Goal: Task Accomplishment & Management: Use online tool/utility

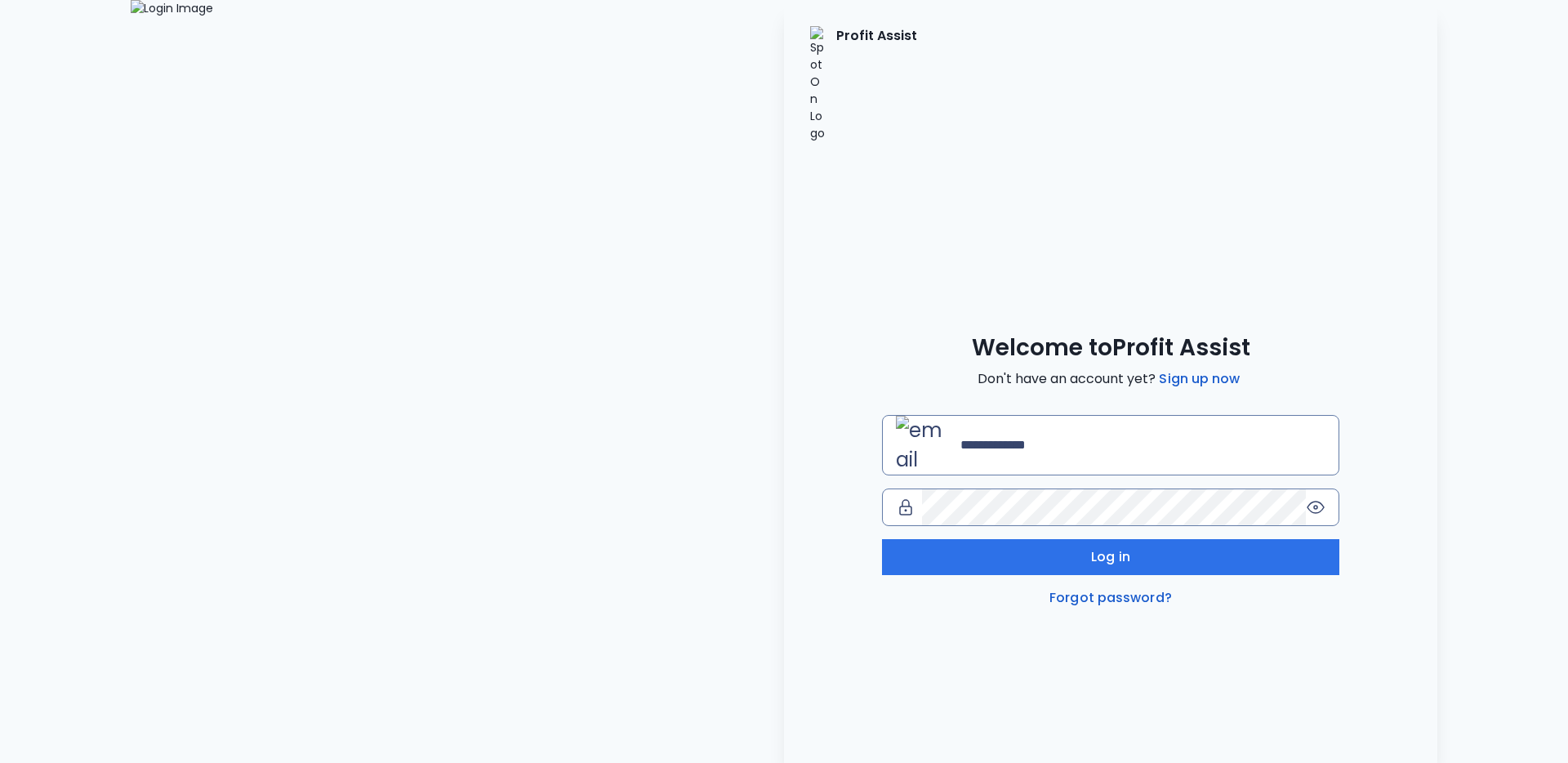
click at [936, 640] on div "Profit Assist Welcome to Profit Assist Don't have an account yet? Sign up now L…" at bounding box center [1110, 382] width 653 height 763
click at [1230, 552] on div "Profit Assist Welcome to Profit Assist Don't have an account yet? Sign up now L…" at bounding box center [1110, 382] width 653 height 763
click at [782, 132] on img at bounding box center [457, 382] width 653 height 763
click at [823, 479] on div "Welcome to Profit Assist Don't have an account yet? Sign up now Log in Forgot p…" at bounding box center [1110, 470] width 653 height 274
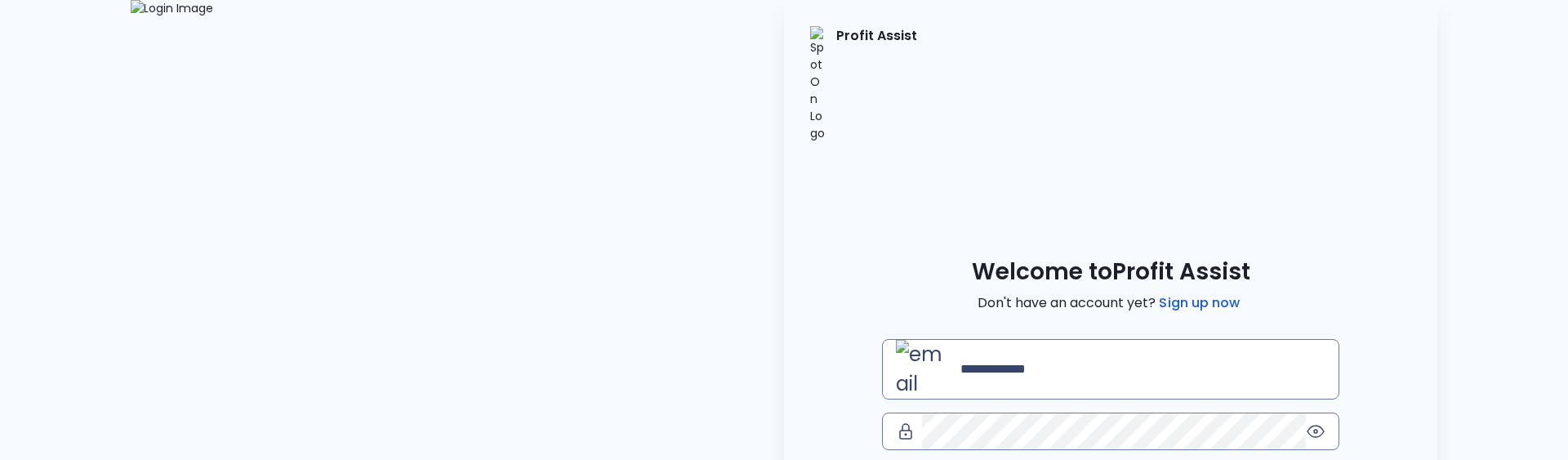
click at [109, 311] on div "Profit Assist Welcome to Profit Assist Don't have an account yet? Sign up now L…" at bounding box center [784, 230] width 1542 height 460
click at [1161, 87] on div "Profit Assist Welcome to Profit Assist Don't have an account yet? Sign up now L…" at bounding box center [1110, 230] width 653 height 460
